Goal: Transaction & Acquisition: Purchase product/service

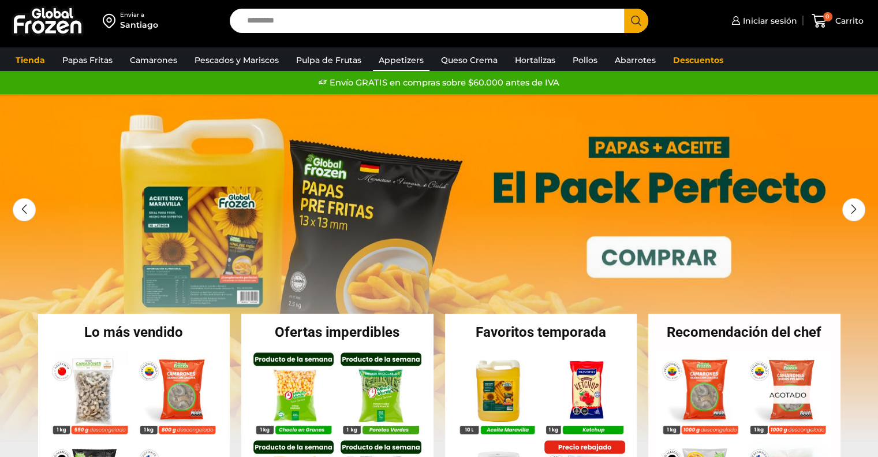
click at [409, 59] on link "Appetizers" at bounding box center [401, 60] width 57 height 22
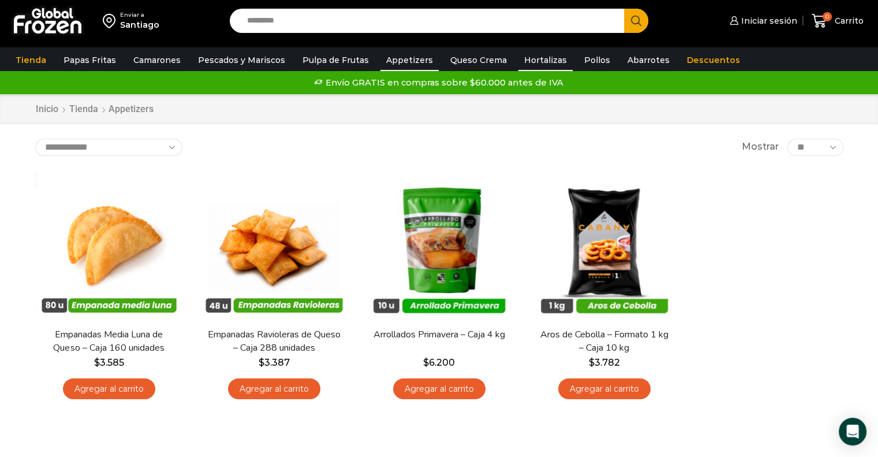
click at [544, 51] on link "Hortalizas" at bounding box center [545, 60] width 54 height 22
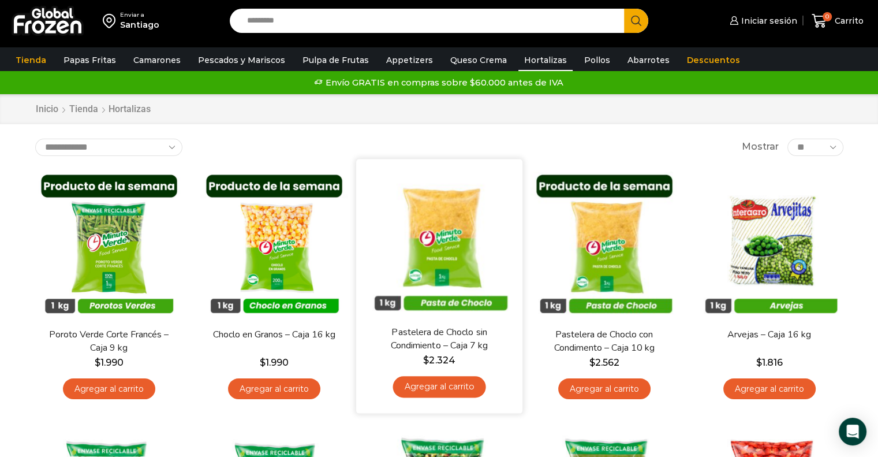
scroll to position [173, 0]
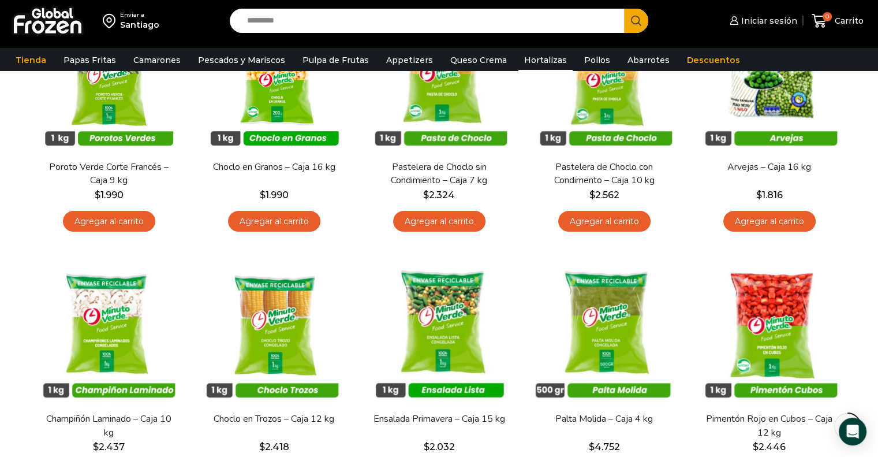
click at [751, 33] on div "Iniciar sesión Mi cuenta Login Register Iniciar sesión Por favor ingrese sus da…" at bounding box center [766, 21] width 207 height 27
